Goal: Check status: Check status

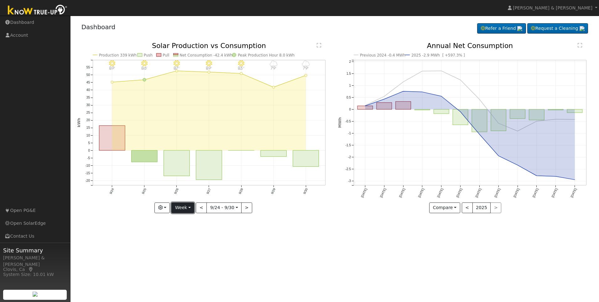
click at [191, 209] on button "Week" at bounding box center [182, 207] width 23 height 11
click at [196, 236] on link "Month" at bounding box center [194, 238] width 44 height 9
type input "[DATE]"
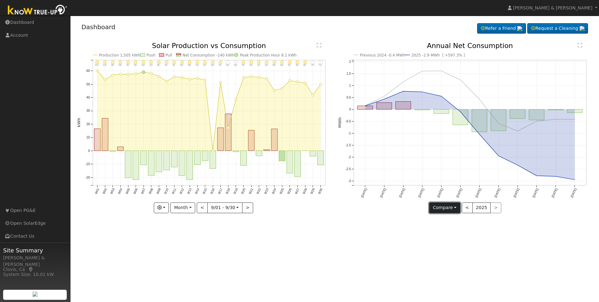
click at [456, 206] on button "Compare" at bounding box center [444, 207] width 31 height 11
click at [457, 230] on link "Current Year" at bounding box center [454, 229] width 49 height 9
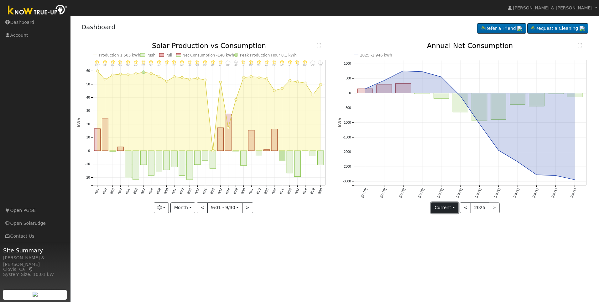
click at [455, 206] on button "Current" at bounding box center [445, 207] width 28 height 11
click at [459, 221] on link "Compare Previous" at bounding box center [456, 220] width 49 height 9
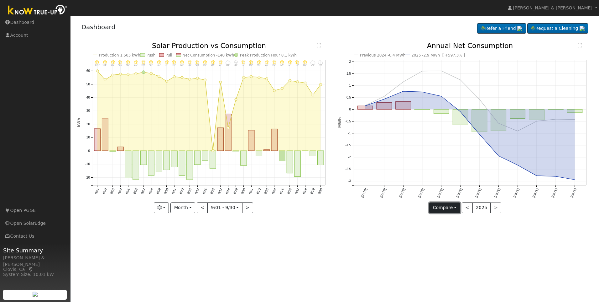
click at [456, 206] on button "Compare" at bounding box center [444, 207] width 31 height 11
click at [456, 229] on link "Current Year" at bounding box center [454, 229] width 49 height 9
